Goal: Find contact information: Find contact information

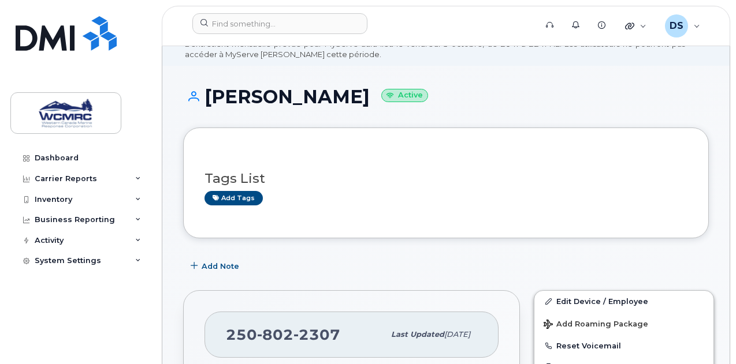
scroll to position [61, 0]
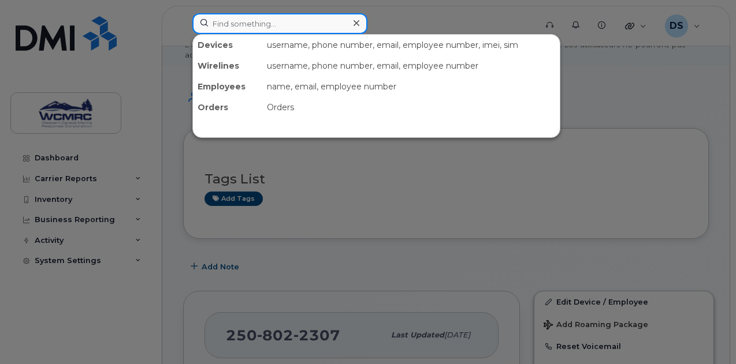
click at [242, 18] on input at bounding box center [279, 23] width 175 height 21
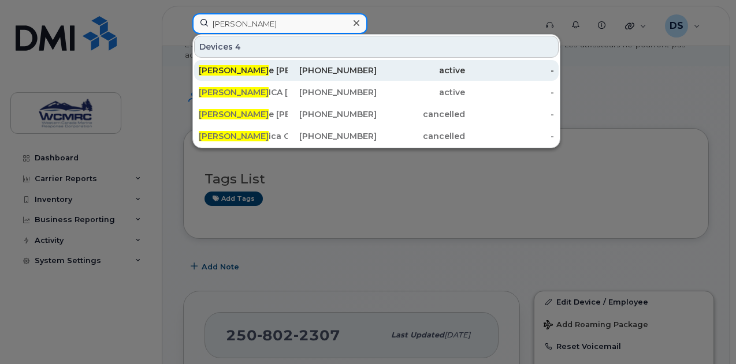
type input "jess"
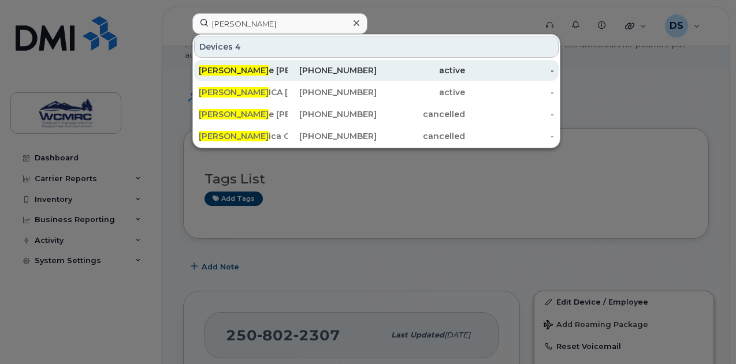
click at [246, 70] on div "Jess e Poulin" at bounding box center [243, 71] width 89 height 12
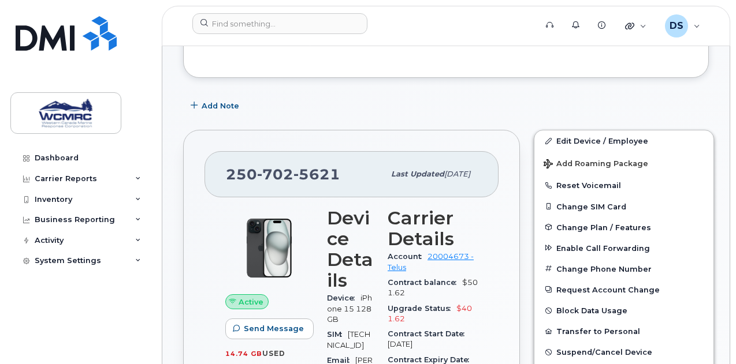
scroll to position [321, 0]
drag, startPoint x: 337, startPoint y: 173, endPoint x: 221, endPoint y: 163, distance: 116.5
click at [221, 163] on div "[PHONE_NUMBER] Last updated [DATE]" at bounding box center [351, 174] width 294 height 46
copy span "[PHONE_NUMBER]"
